Goal: Task Accomplishment & Management: Use online tool/utility

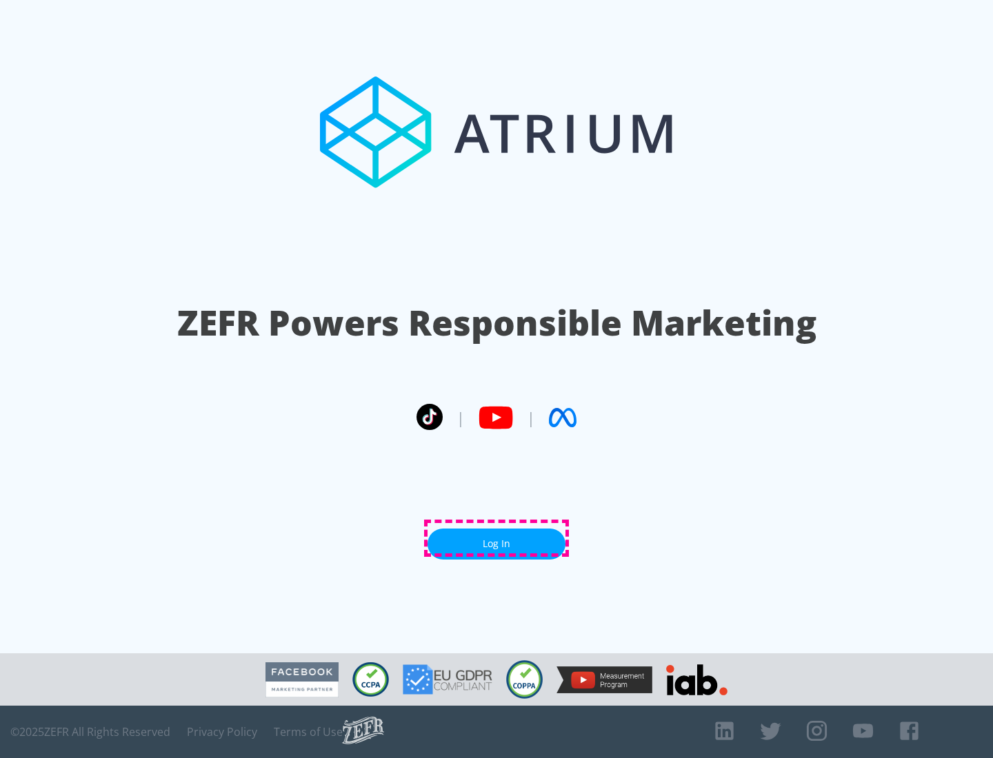
click at [496, 539] on link "Log In" at bounding box center [497, 544] width 138 height 31
